Goal: Task Accomplishment & Management: Use online tool/utility

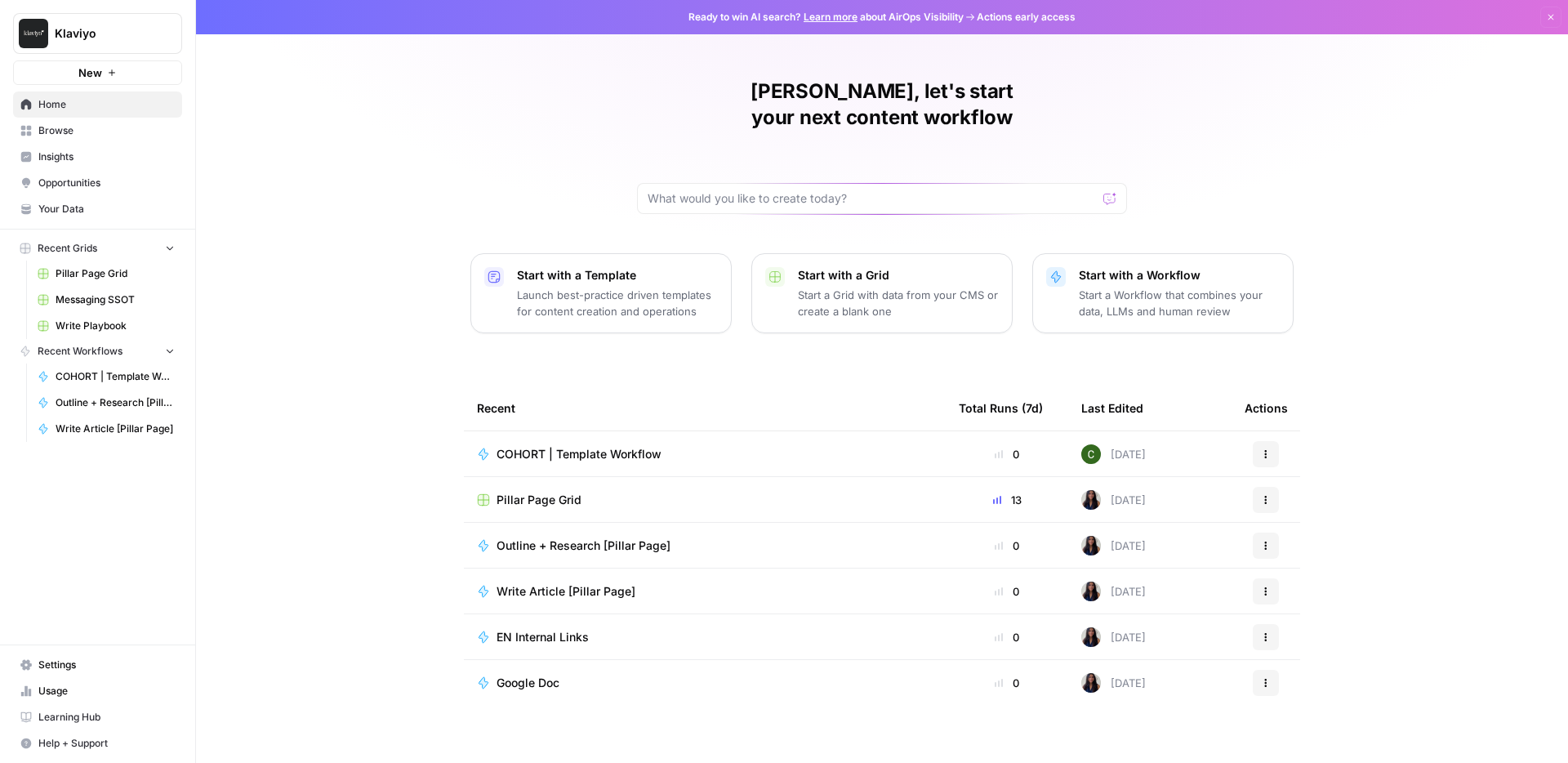
click at [54, 719] on span "Learning Hub" at bounding box center [107, 717] width 136 height 15
click at [84, 281] on link "Pillar Page Grid" at bounding box center [106, 273] width 152 height 26
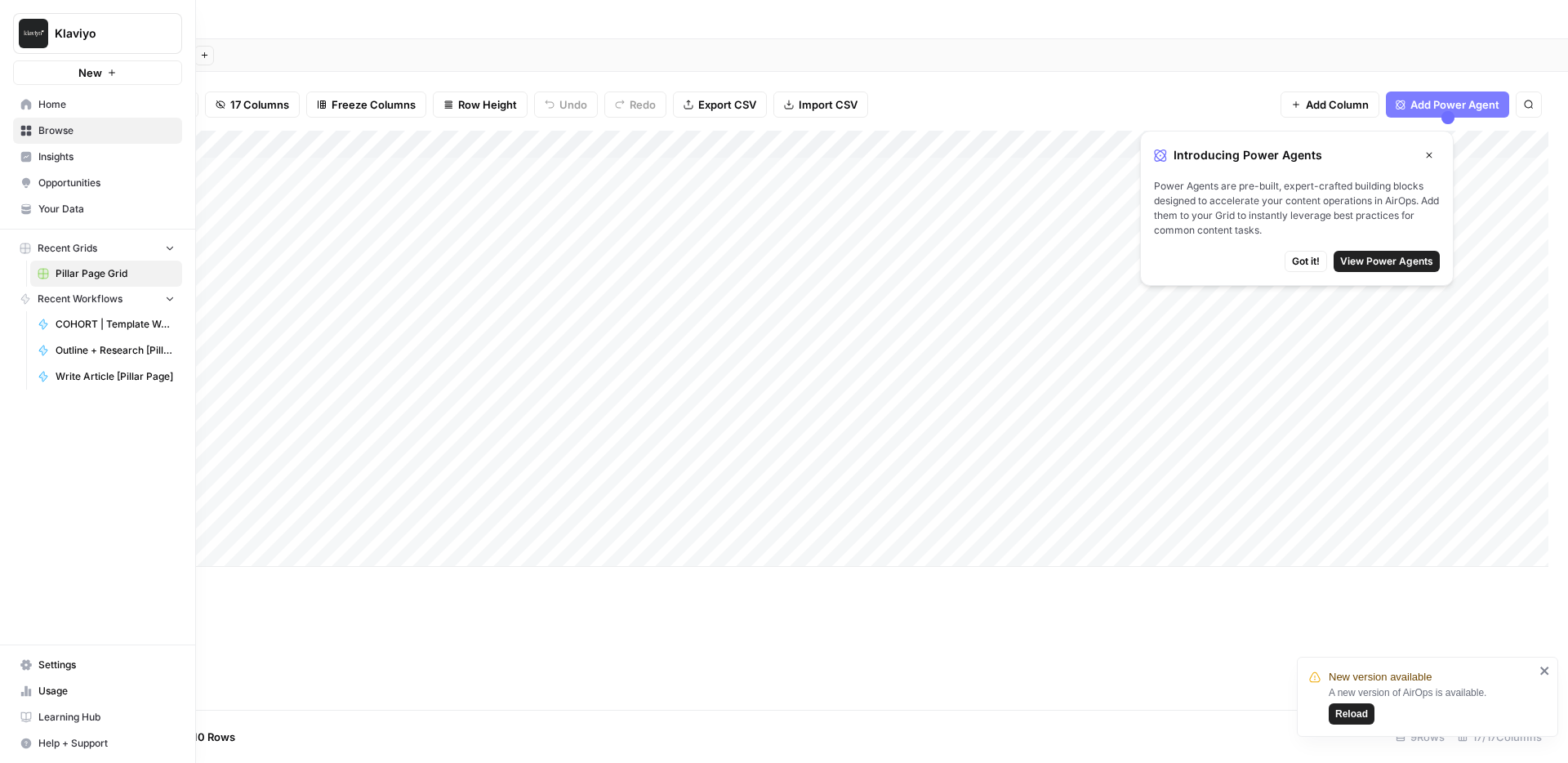
click at [195, 32] on icon "button" at bounding box center [198, 32] width 11 height 11
click at [1431, 155] on icon "button" at bounding box center [1428, 154] width 9 height 9
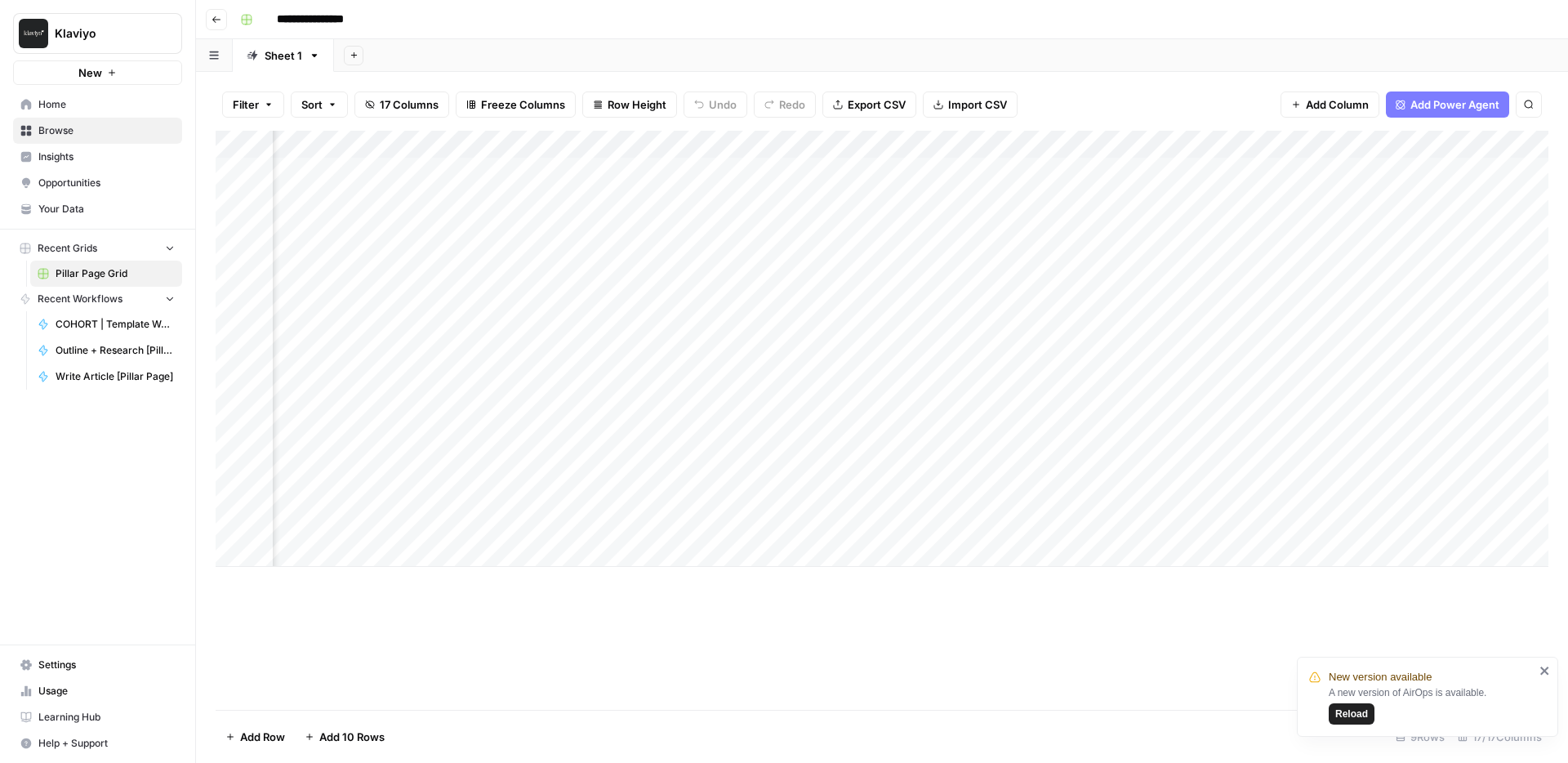
scroll to position [0, 215]
click at [828, 177] on div "Add Column" at bounding box center [882, 348] width 1333 height 436
